Goal: Check status: Check status

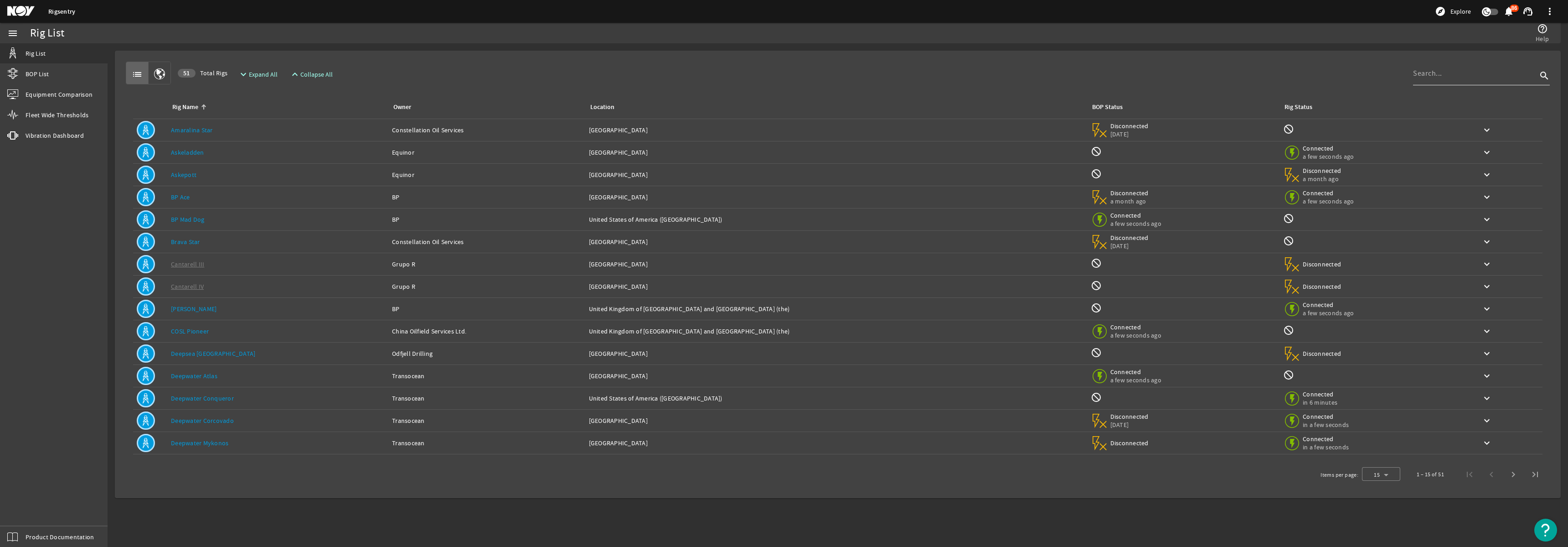
click at [1443, 77] on input at bounding box center [1475, 74] width 124 height 11
type input "Atlas"
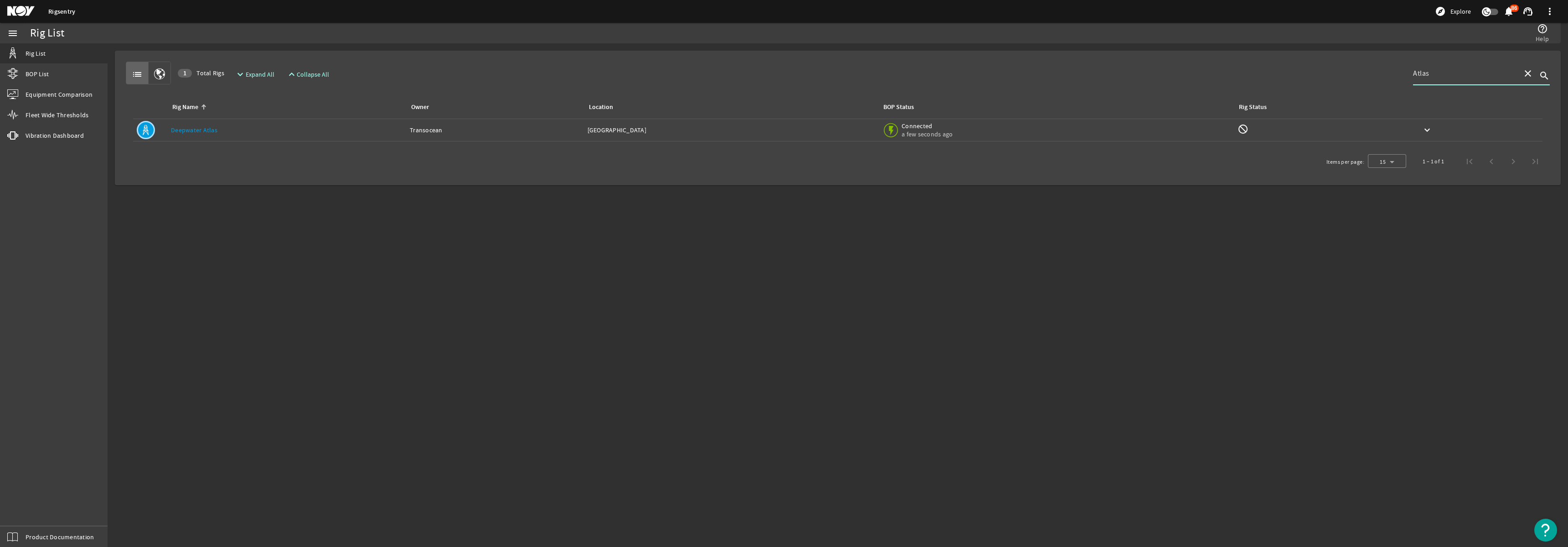
click at [829, 133] on div "Location: United States of America" at bounding box center [731, 130] width 288 height 9
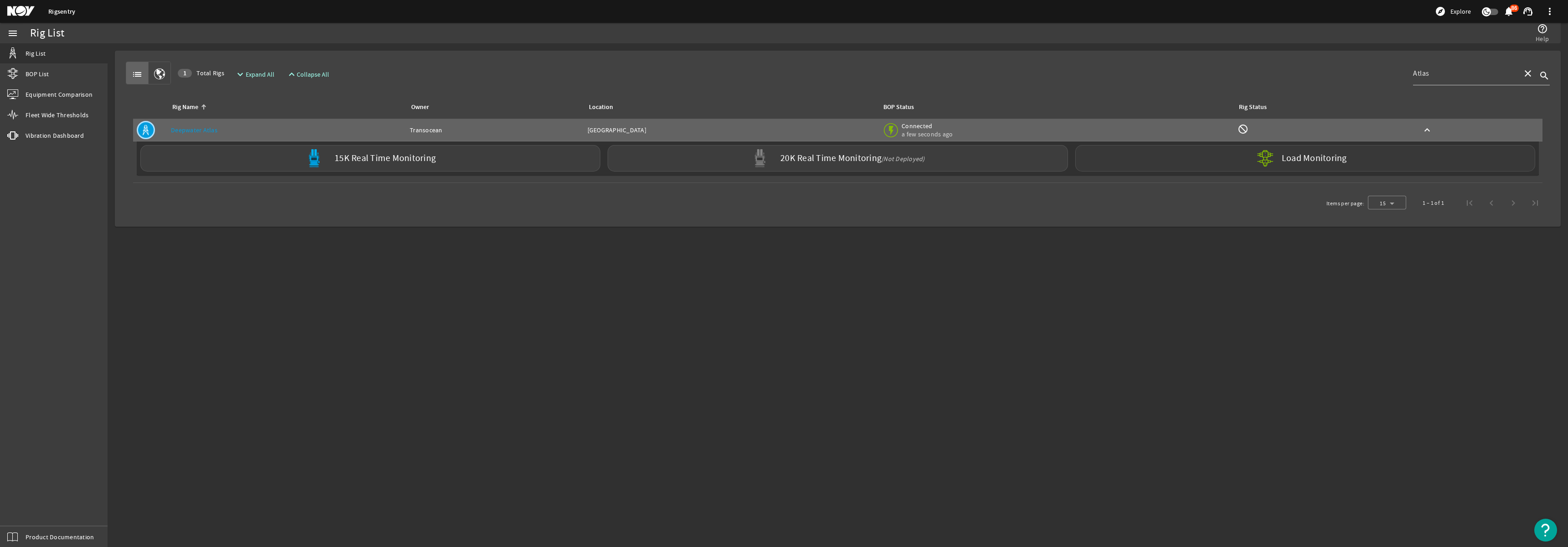
click at [1388, 160] on div "Load Monitoring" at bounding box center [1306, 158] width 460 height 26
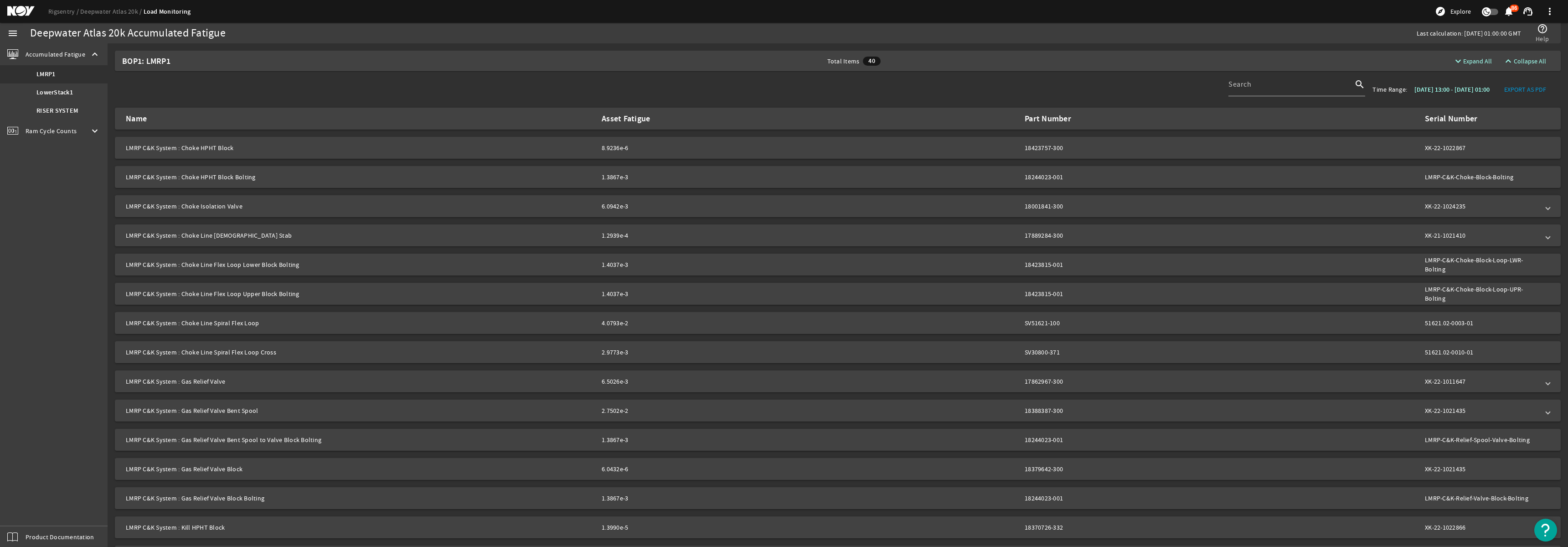
click at [47, 135] on span "Ram Cycle Counts" at bounding box center [51, 130] width 51 height 9
click at [54, 101] on link "LowerStack1" at bounding box center [54, 96] width 108 height 18
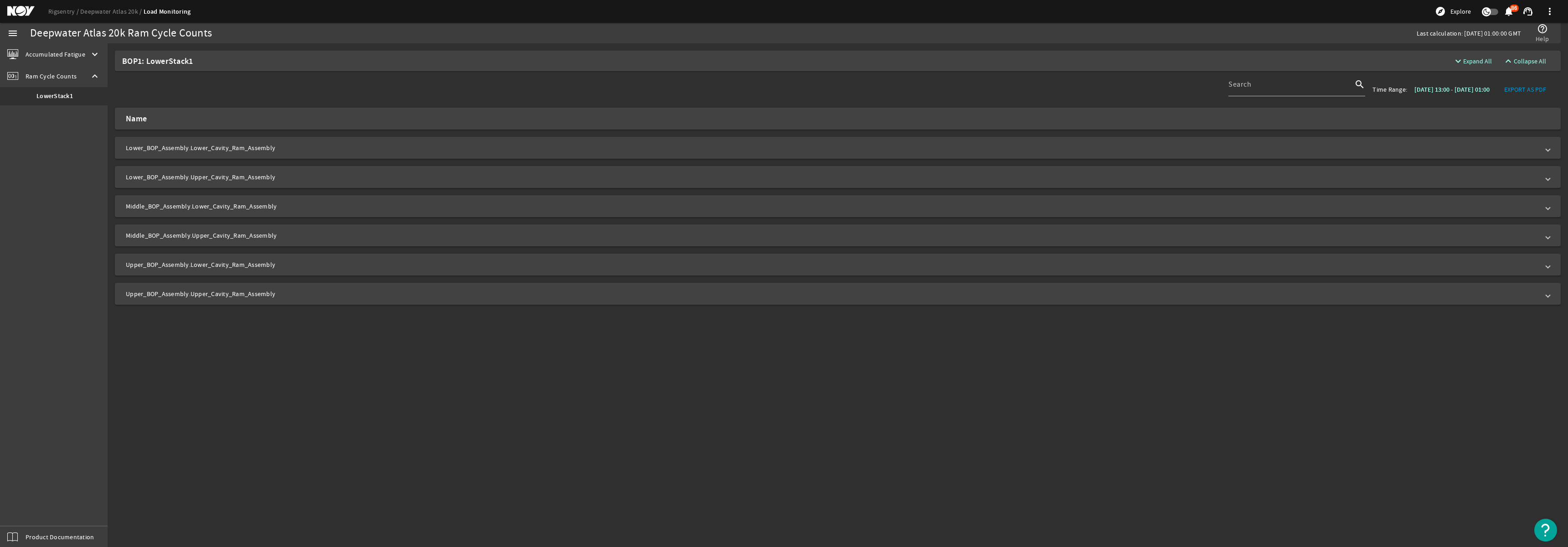
click at [1545, 147] on span "Lower_BOP_Assembly.Lower_Cavity_Ram_Assembly" at bounding box center [836, 147] width 1420 height 9
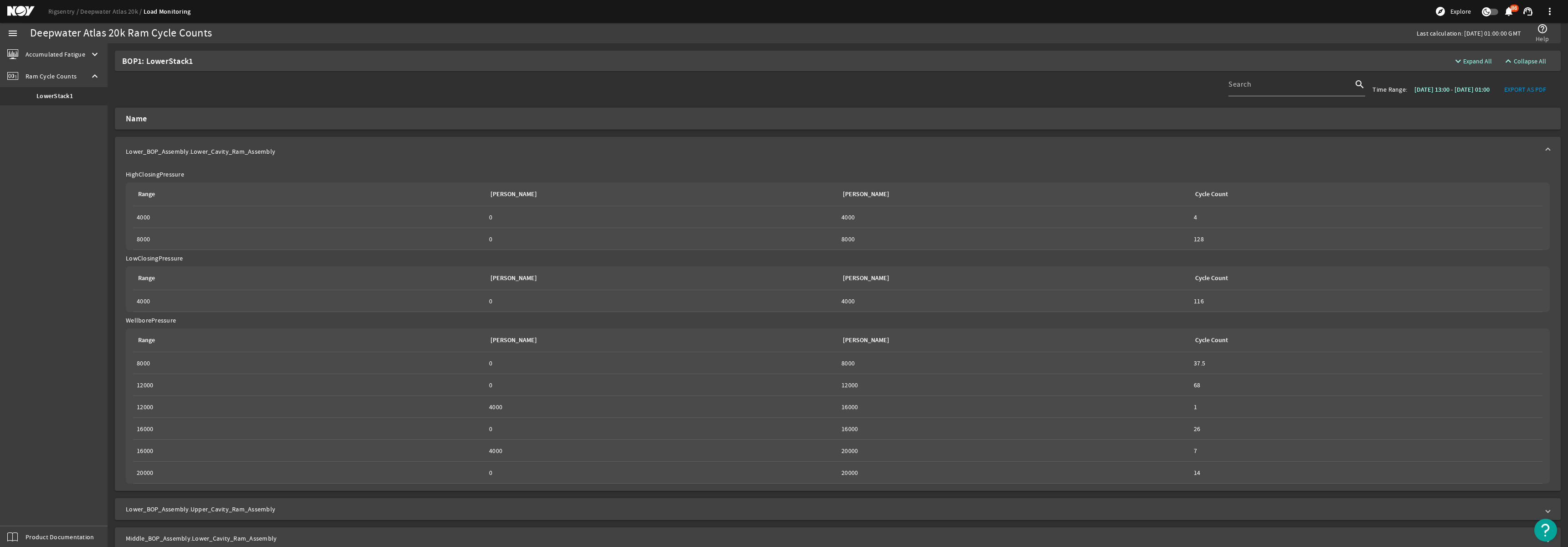
click at [1545, 148] on span "Lower_BOP_Assembly.Lower_Cavity_Ram_Assembly" at bounding box center [836, 151] width 1420 height 9
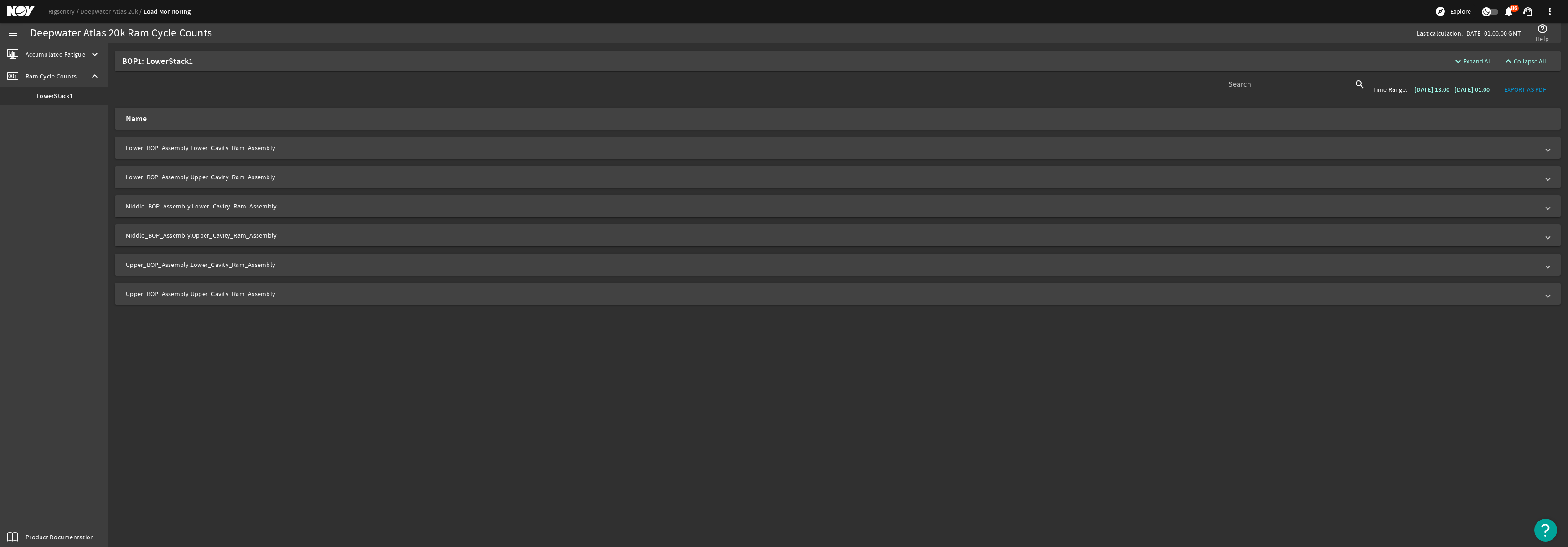
click at [1551, 179] on mat-expansion-panel-header "Lower_BOP_Assembly.Upper_Cavity_Ram_Assembly" at bounding box center [838, 177] width 1446 height 22
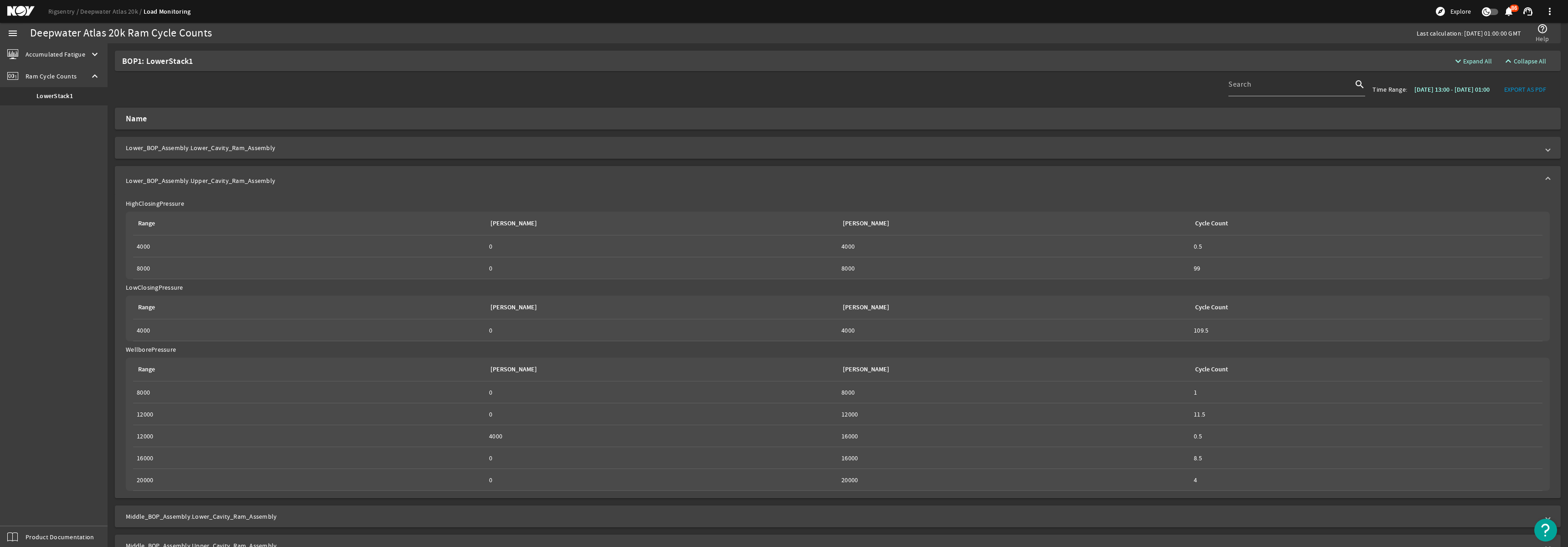
click at [1551, 179] on mat-expansion-panel-header "Lower_BOP_Assembly.Upper_Cavity_Ram_Assembly" at bounding box center [838, 181] width 1446 height 29
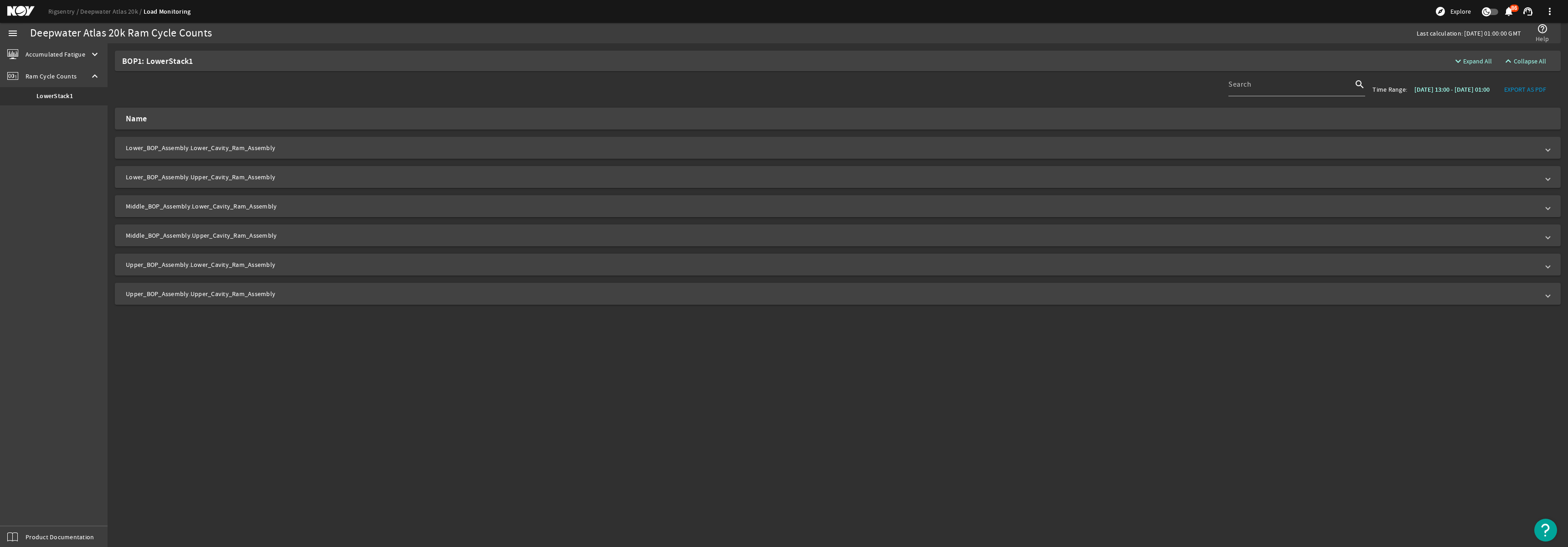
click at [1549, 292] on span at bounding box center [1548, 294] width 4 height 9
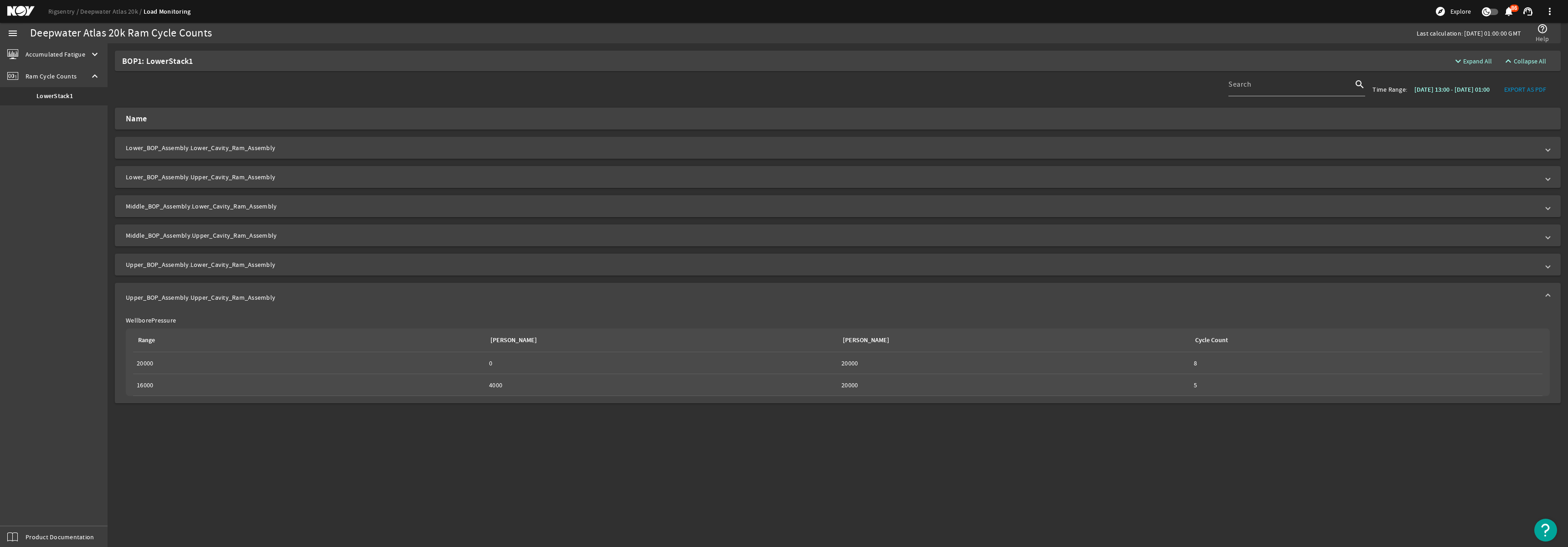
click at [748, 459] on mat-sidenav-content "Deepwater Atlas 20k Ram Cycle Counts Last calculation: 07/25/2025 01:00:00 GMT …" at bounding box center [838, 295] width 1460 height 504
click at [292, 260] on mat-panel-title "Upper_BOP_Assembly.Lower_Cavity_Ram_Assembly" at bounding box center [832, 264] width 1413 height 9
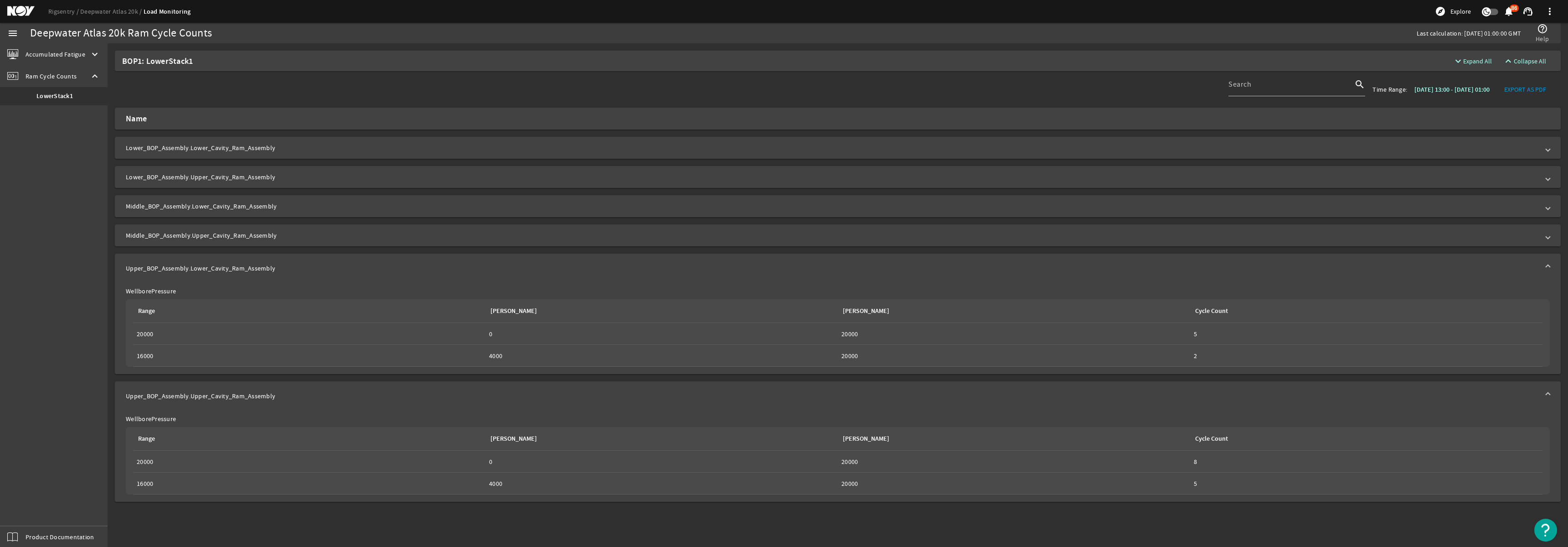
click at [298, 236] on mat-panel-title "Middle_BOP_Assembly.Upper_Cavity_Ram_Assembly" at bounding box center [832, 235] width 1413 height 9
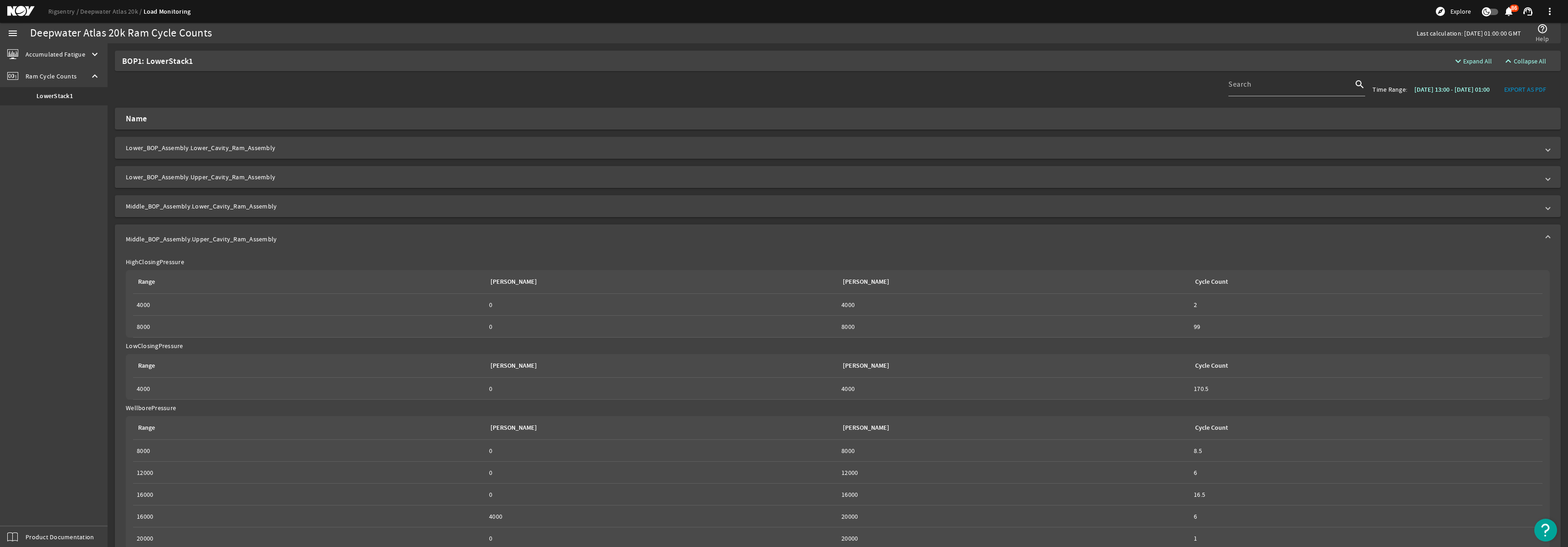
drag, startPoint x: 1340, startPoint y: 18, endPoint x: 1348, endPoint y: 15, distance: 8.5
click at [1340, 18] on div "Rigsentry Deepwater Atlas 20k Load Monitoring explore Explore notifications 86 …" at bounding box center [784, 11] width 1568 height 23
click at [46, 53] on span "Accumulated Fatigue" at bounding box center [55, 54] width 60 height 9
click at [51, 76] on b "LMRP1" at bounding box center [46, 74] width 19 height 9
